Goal: Complete application form

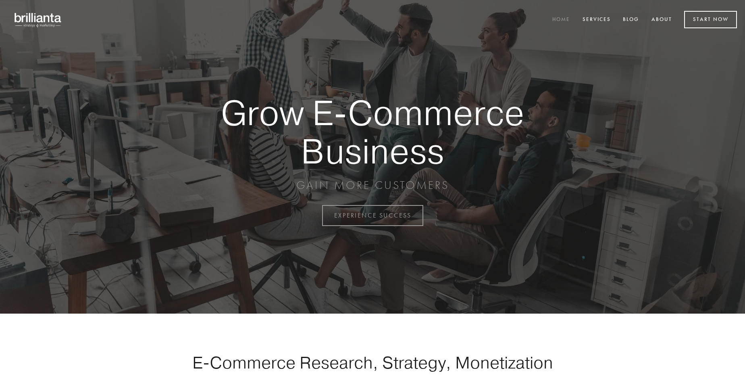
scroll to position [2114, 0]
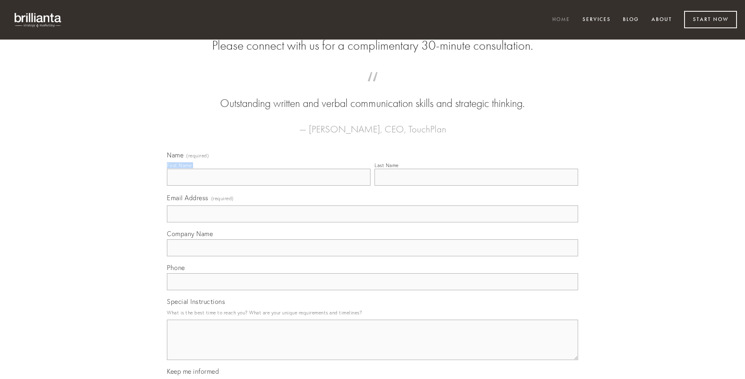
type input "[PERSON_NAME]"
click at [476, 186] on input "Last Name" at bounding box center [477, 177] width 204 height 17
type input "[PERSON_NAME]"
click at [373, 222] on input "Email Address (required)" at bounding box center [372, 213] width 411 height 17
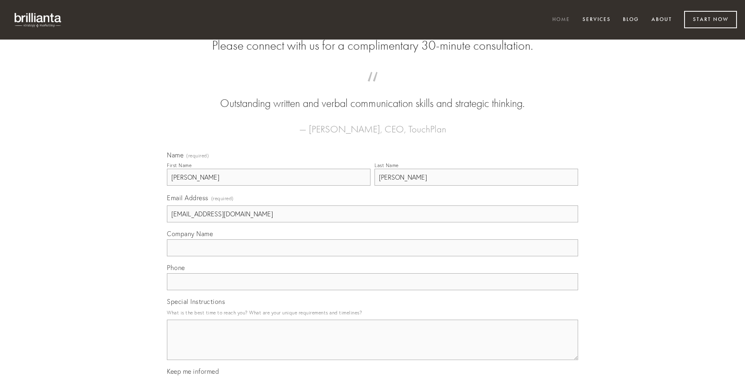
type input "[EMAIL_ADDRESS][DOMAIN_NAME]"
click at [373, 256] on input "Company Name" at bounding box center [372, 247] width 411 height 17
type input "dignissimos"
click at [373, 290] on input "text" at bounding box center [372, 281] width 411 height 17
click at [373, 347] on textarea "Special Instructions" at bounding box center [372, 339] width 411 height 40
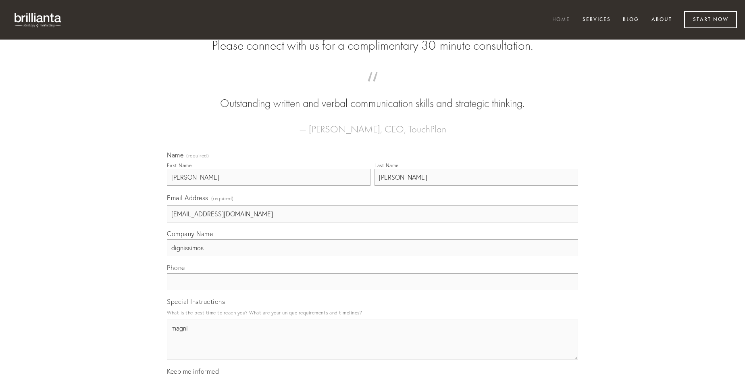
type textarea "magni"
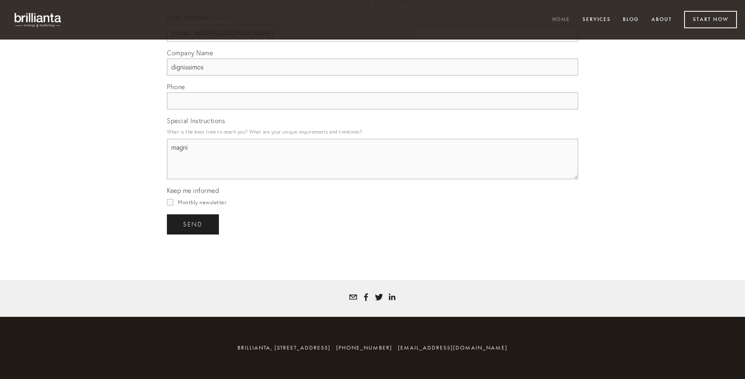
click at [194, 224] on span "send" at bounding box center [193, 224] width 20 height 7
